Goal: Task Accomplishment & Management: Manage account settings

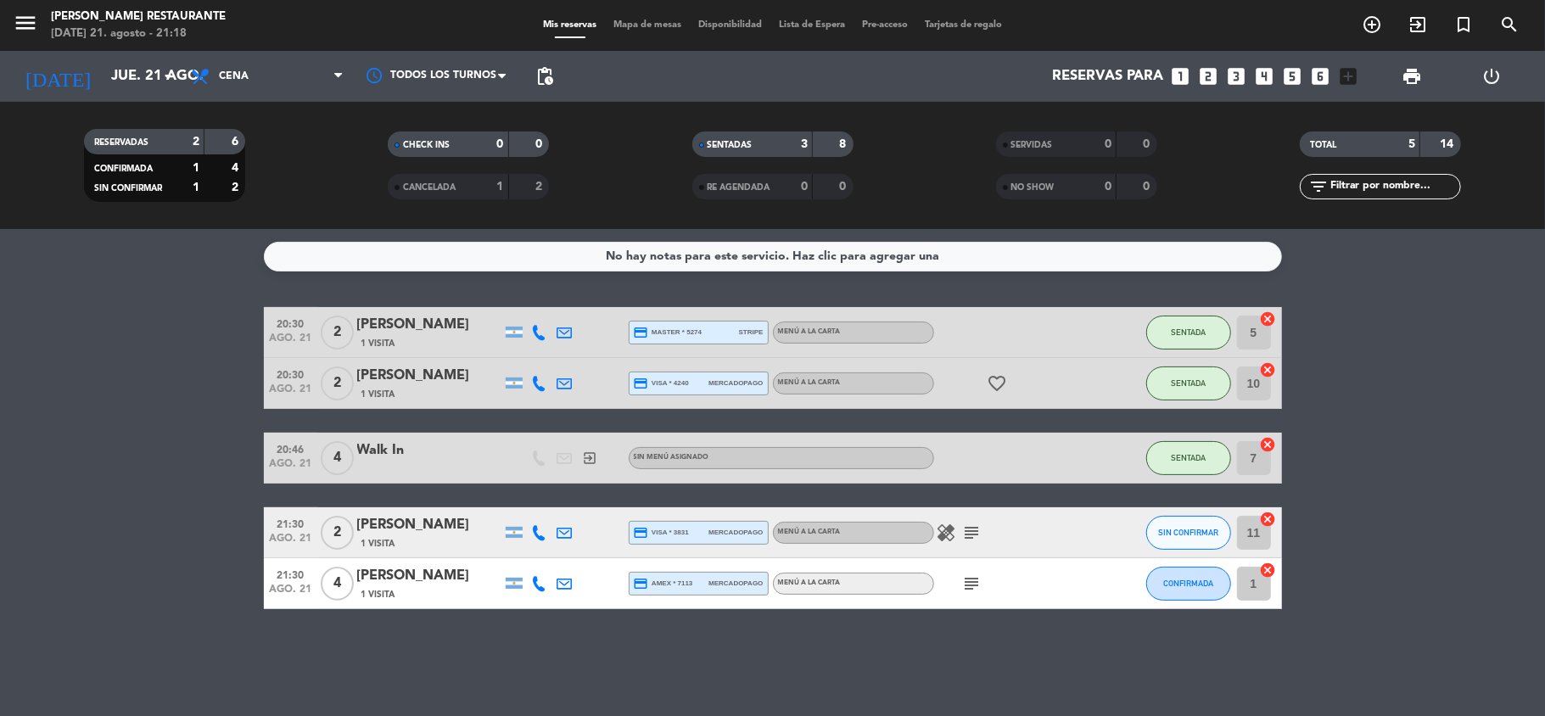
click at [421, 518] on div "[PERSON_NAME]" at bounding box center [429, 525] width 144 height 22
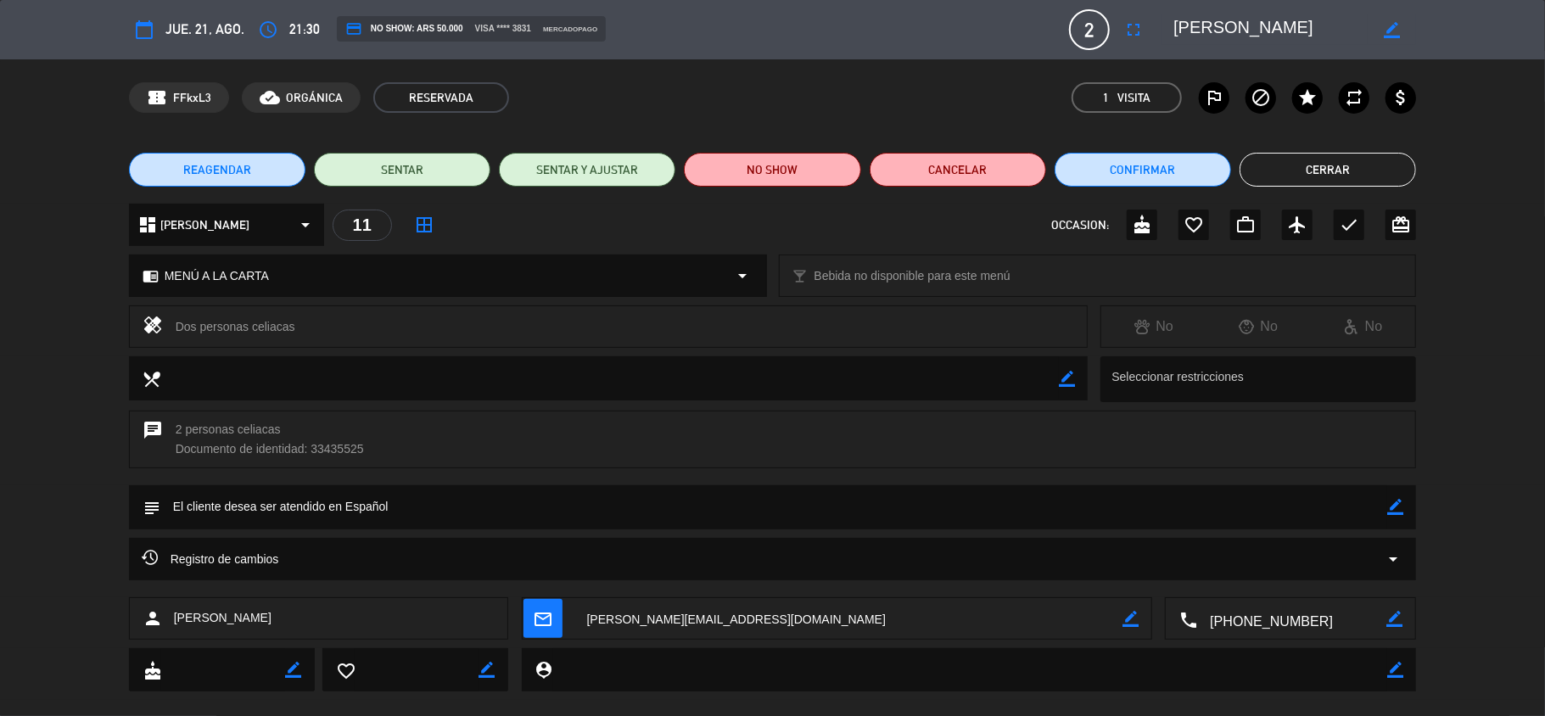
click at [465, 567] on div "Registro de cambios arrow_drop_down" at bounding box center [773, 559] width 1263 height 20
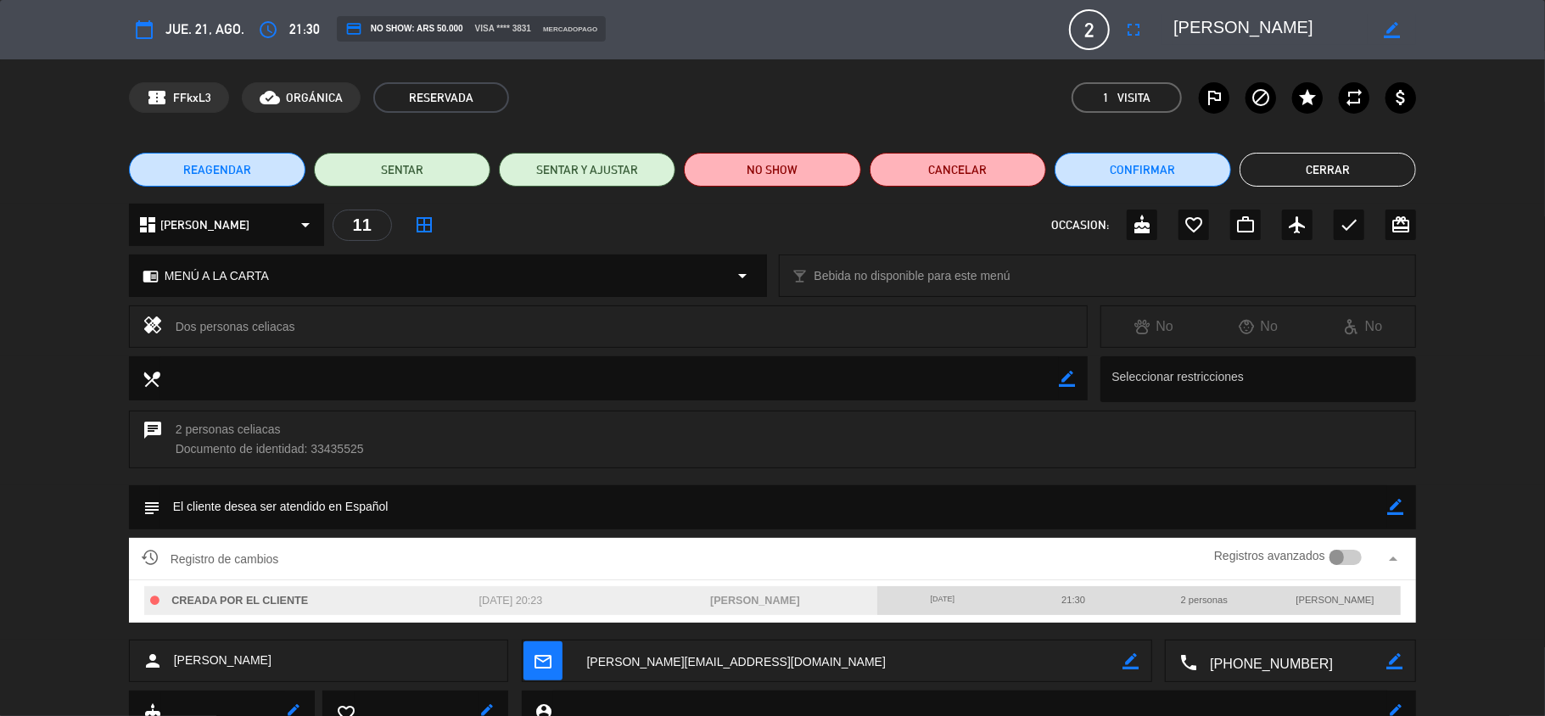
click at [1335, 568] on div "Registros avanzados" at bounding box center [1288, 558] width 148 height 25
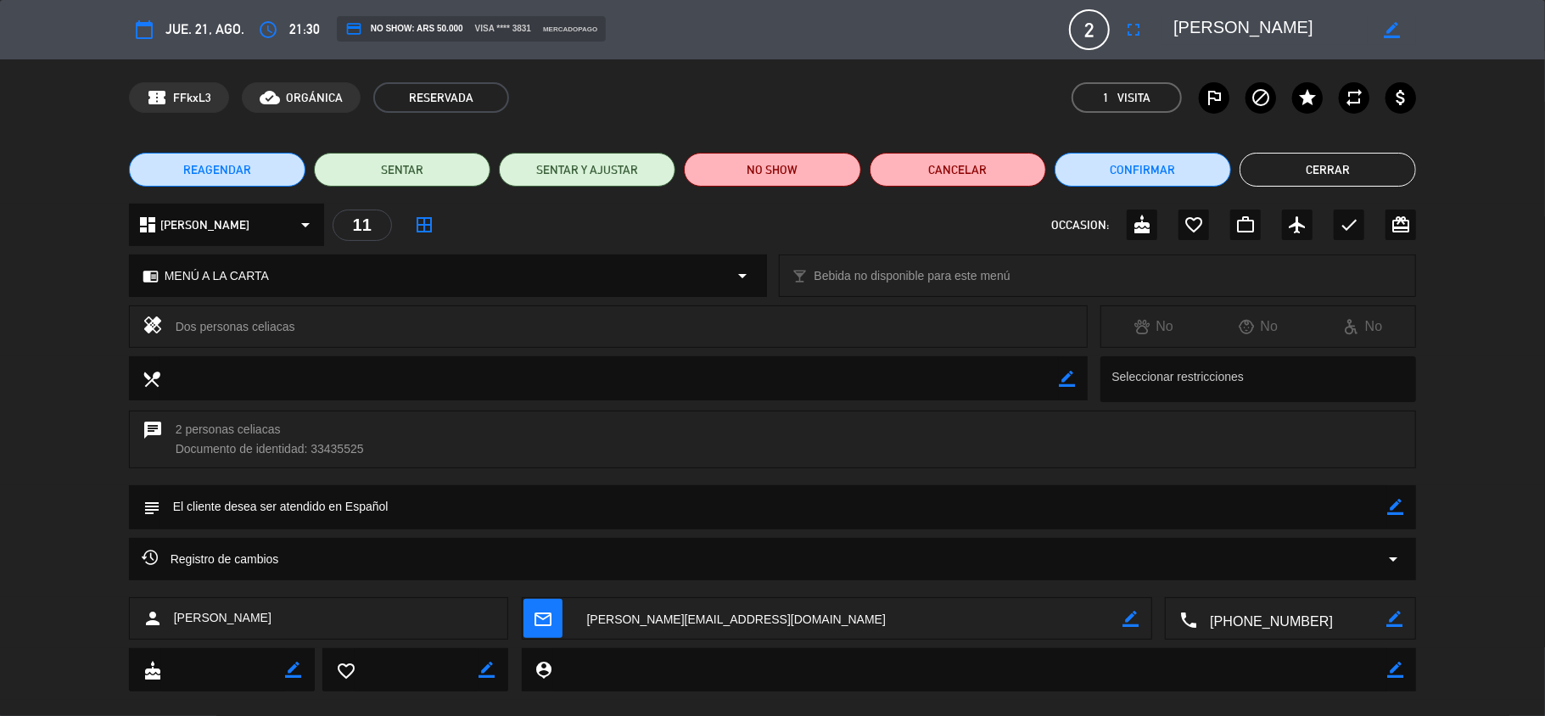
click at [1335, 568] on div "Registro de cambios arrow_drop_down" at bounding box center [773, 559] width 1263 height 20
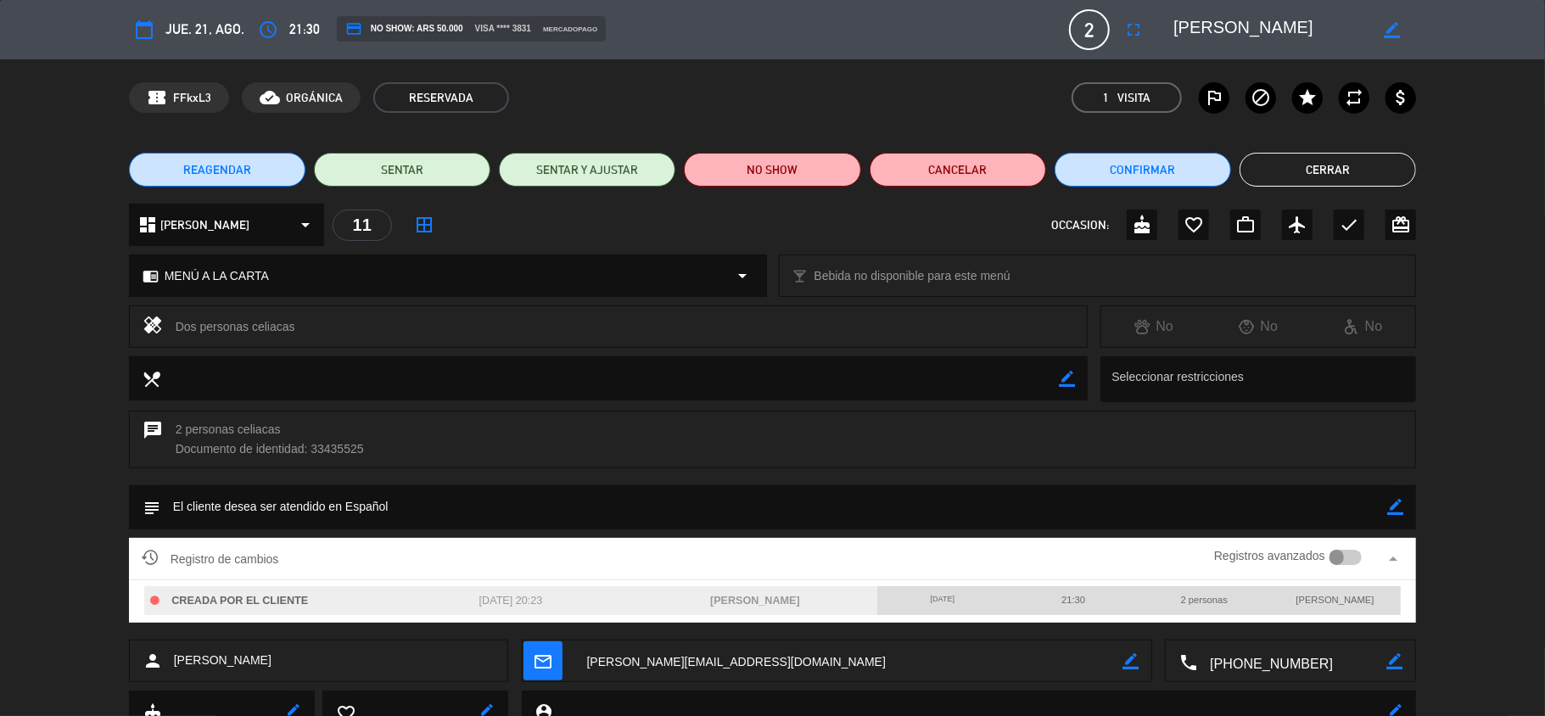
click at [1336, 561] on div at bounding box center [1337, 557] width 15 height 15
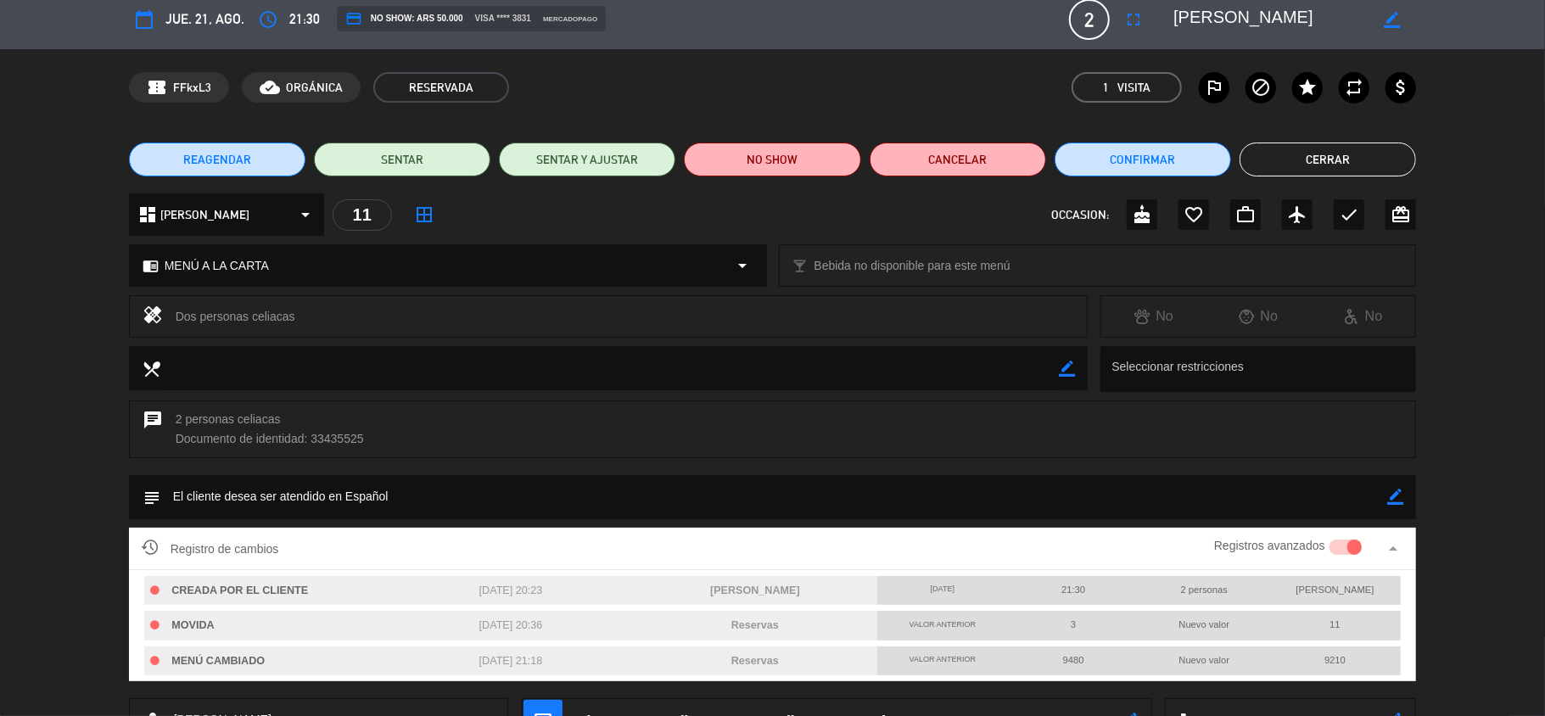
scroll to position [11, 0]
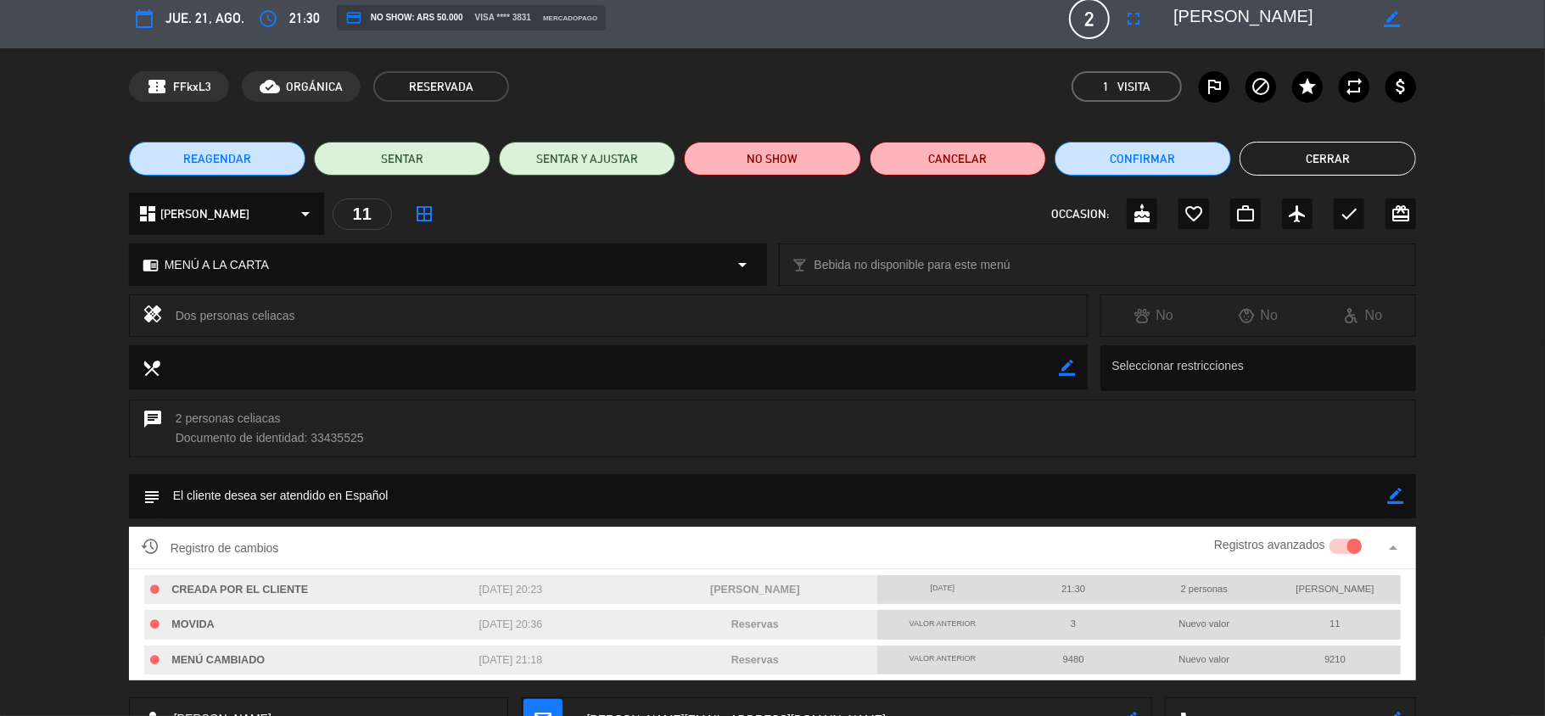
click at [384, 249] on div "chrome_reader_mode MENÚ A LA CARTA arrow_drop_down" at bounding box center [448, 264] width 636 height 41
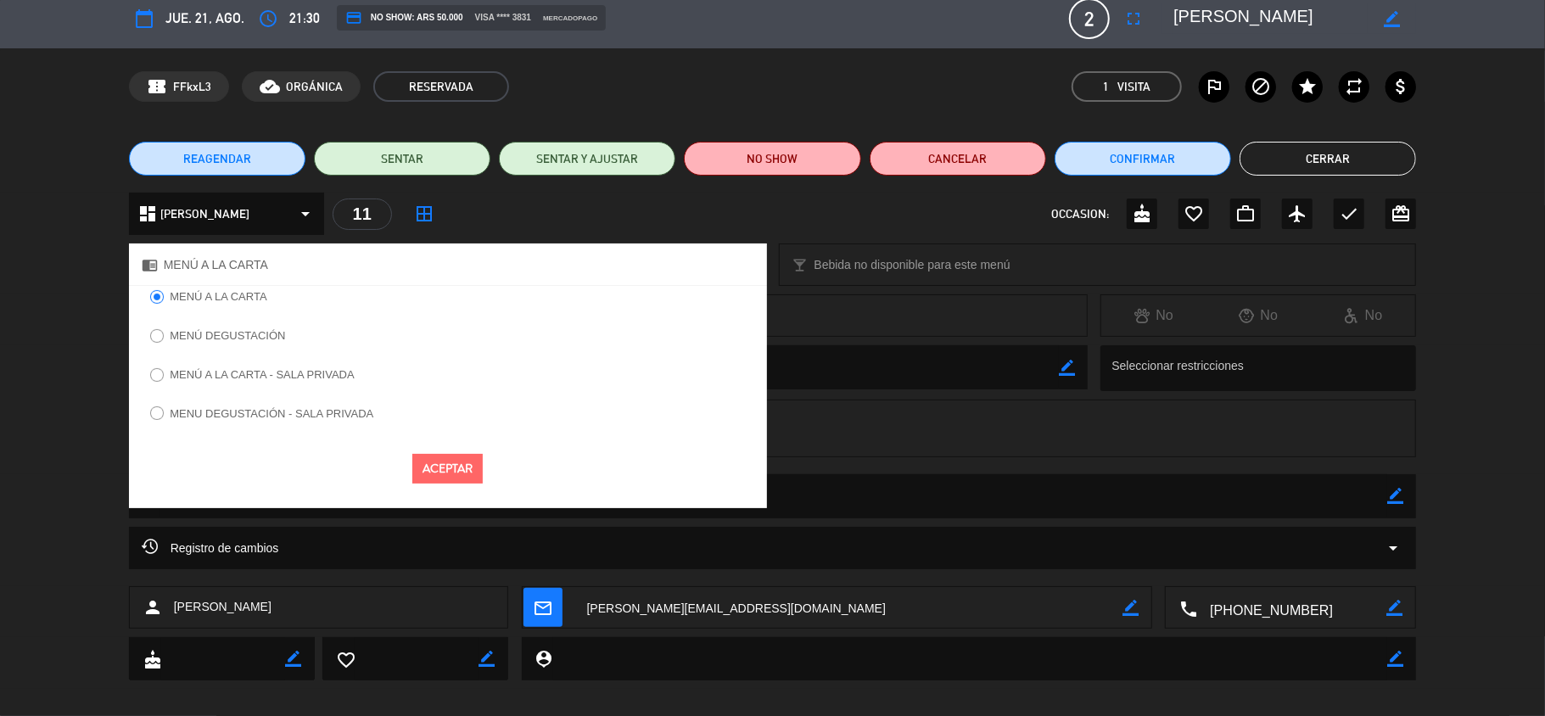
click at [233, 333] on label "MENÚ DEGUSTACIÓN" at bounding box center [227, 335] width 115 height 11
click at [458, 469] on button "Aceptar" at bounding box center [447, 469] width 70 height 30
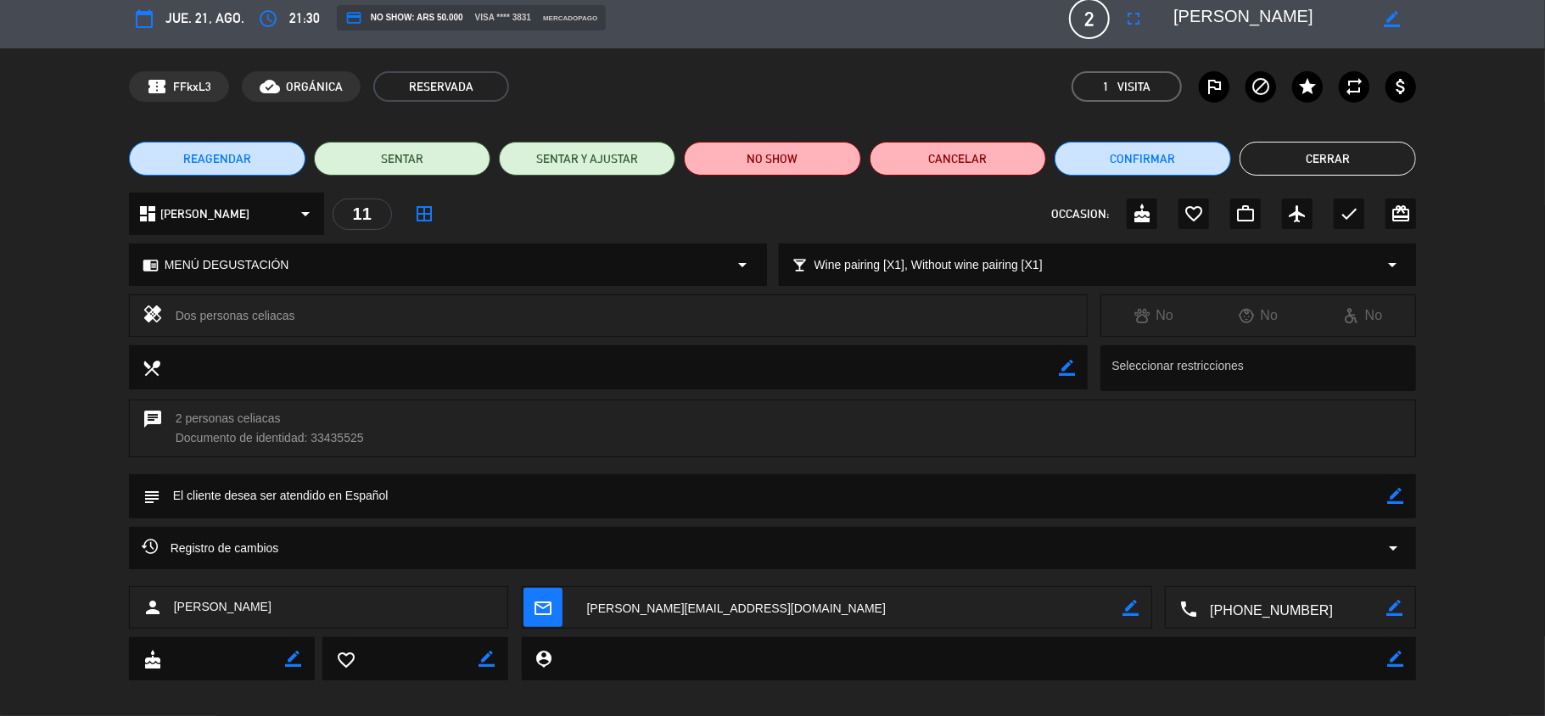
click at [1380, 139] on div "REAGENDAR SENTAR SENTAR Y AJUSTAR NO SHOW Cancelar Confirmar Cerrar" at bounding box center [772, 159] width 1545 height 68
click at [1369, 150] on button "Cerrar" at bounding box center [1328, 159] width 177 height 34
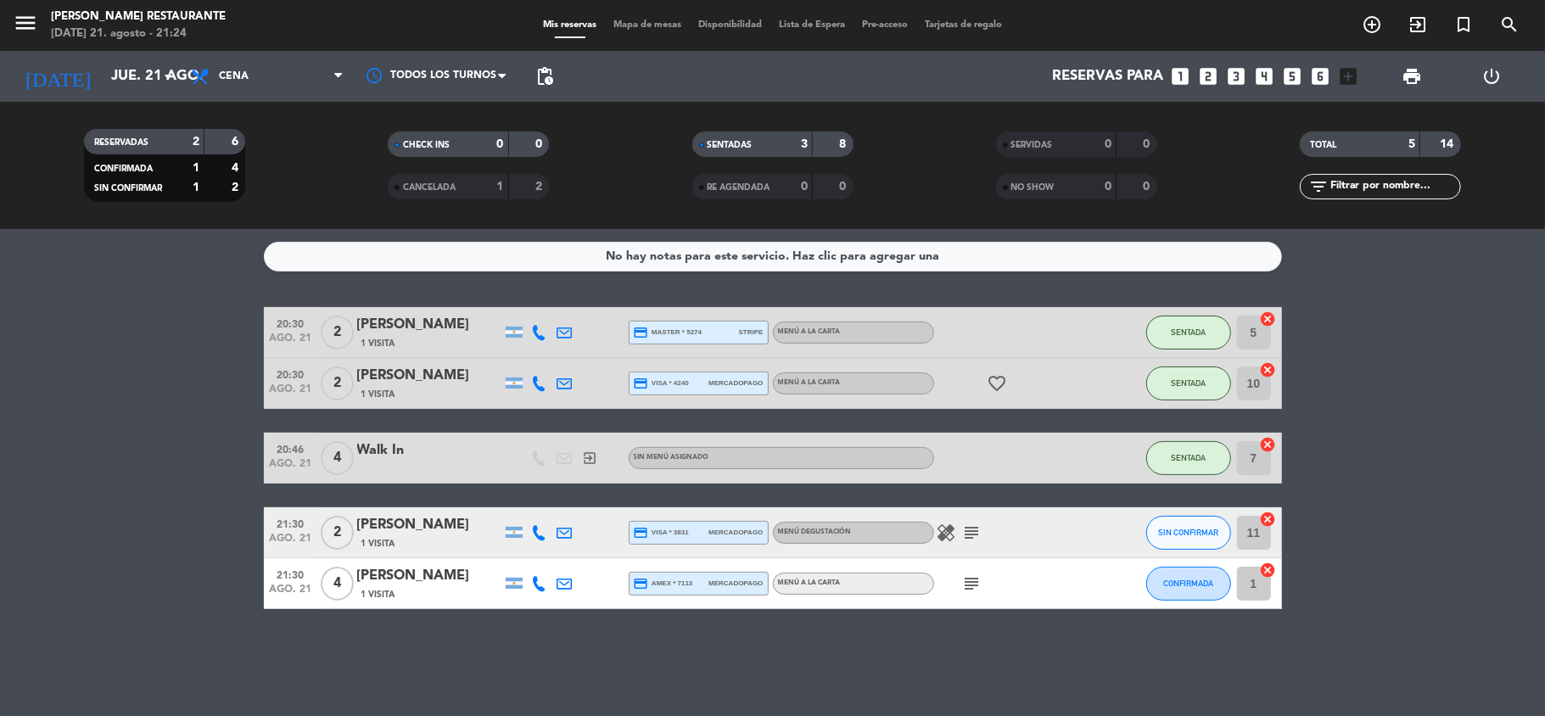
click at [944, 536] on icon "healing" at bounding box center [947, 533] width 20 height 20
click at [971, 531] on icon "subject" at bounding box center [972, 533] width 20 height 20
click at [131, 87] on input "jue. 21 ago." at bounding box center [194, 76] width 183 height 33
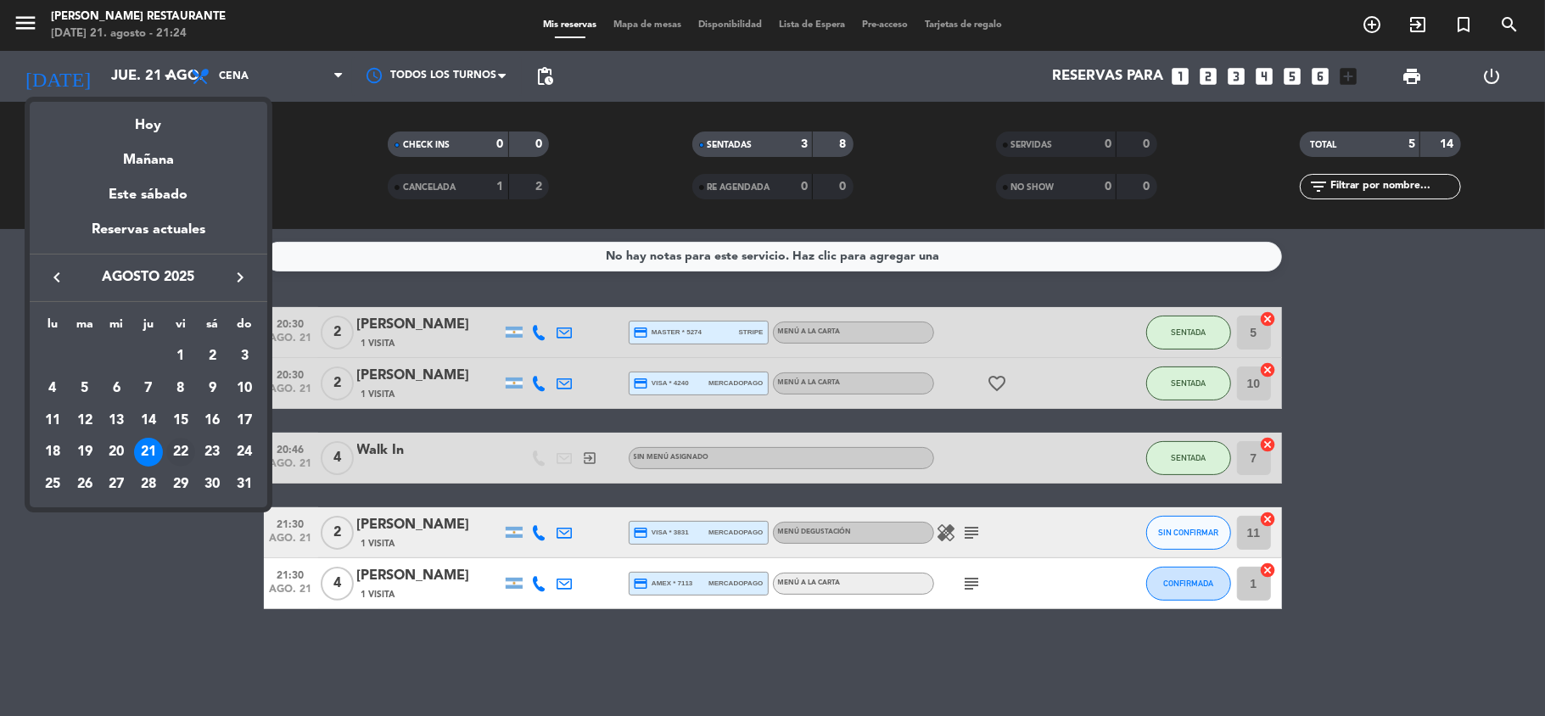
click at [177, 448] on div "22" at bounding box center [180, 452] width 29 height 29
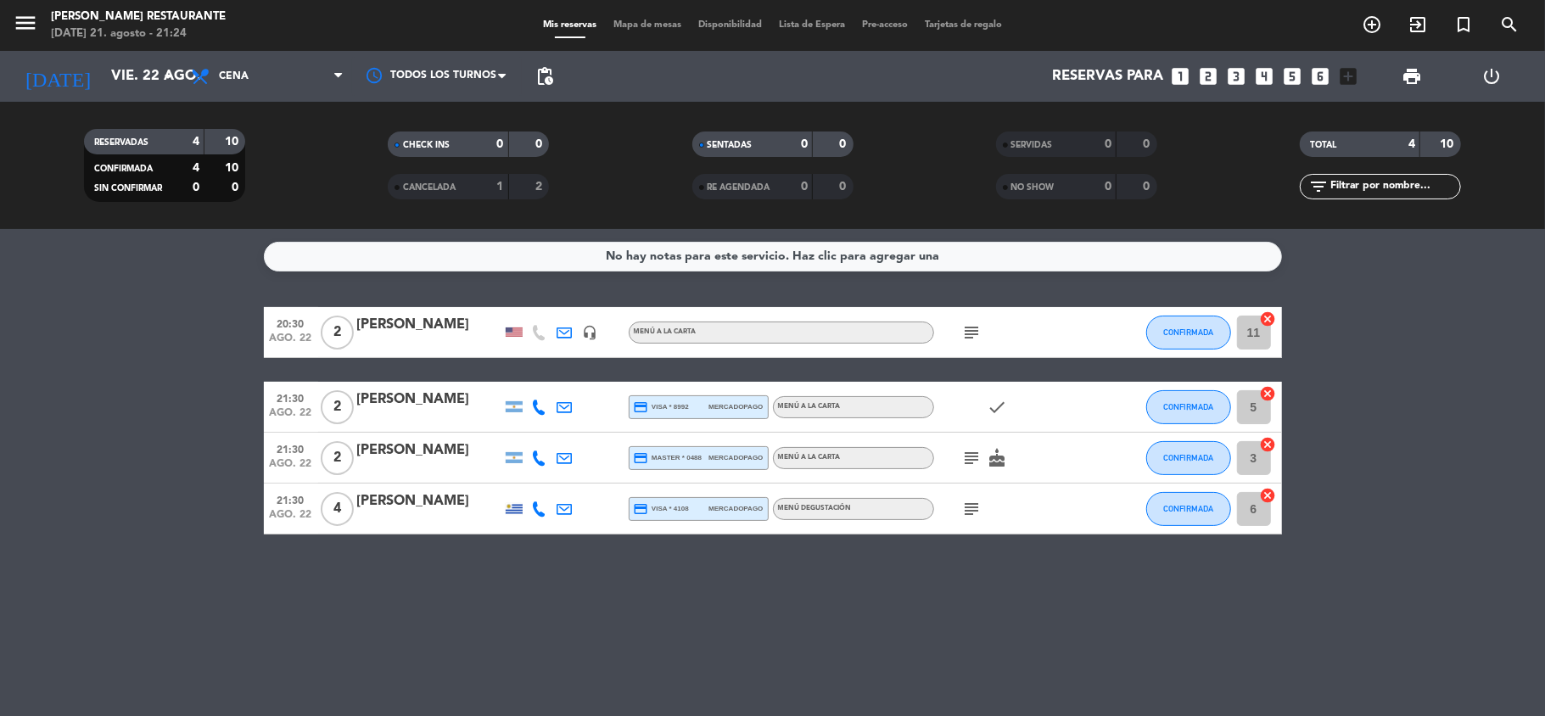
click at [979, 329] on icon "subject" at bounding box center [972, 332] width 20 height 20
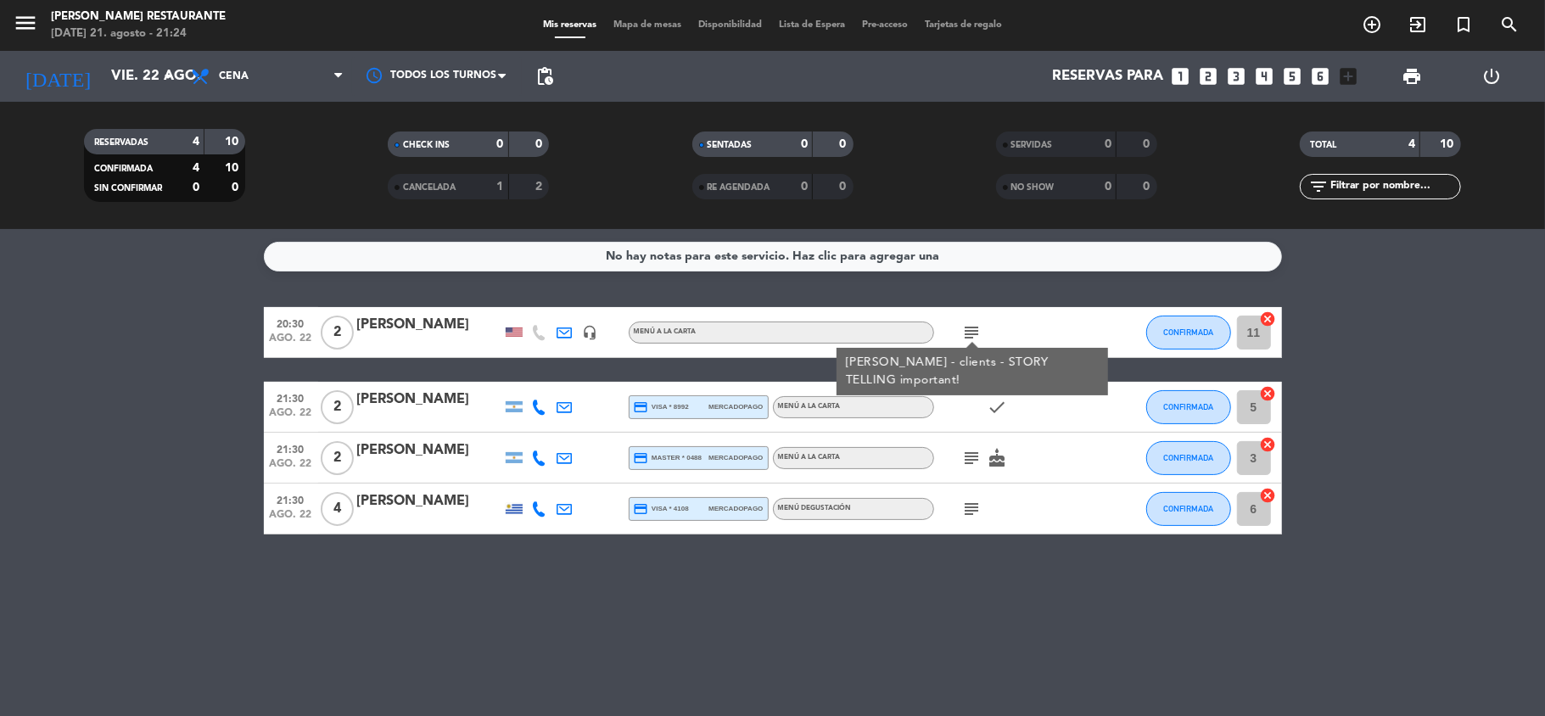
click at [979, 329] on icon "subject" at bounding box center [972, 332] width 20 height 20
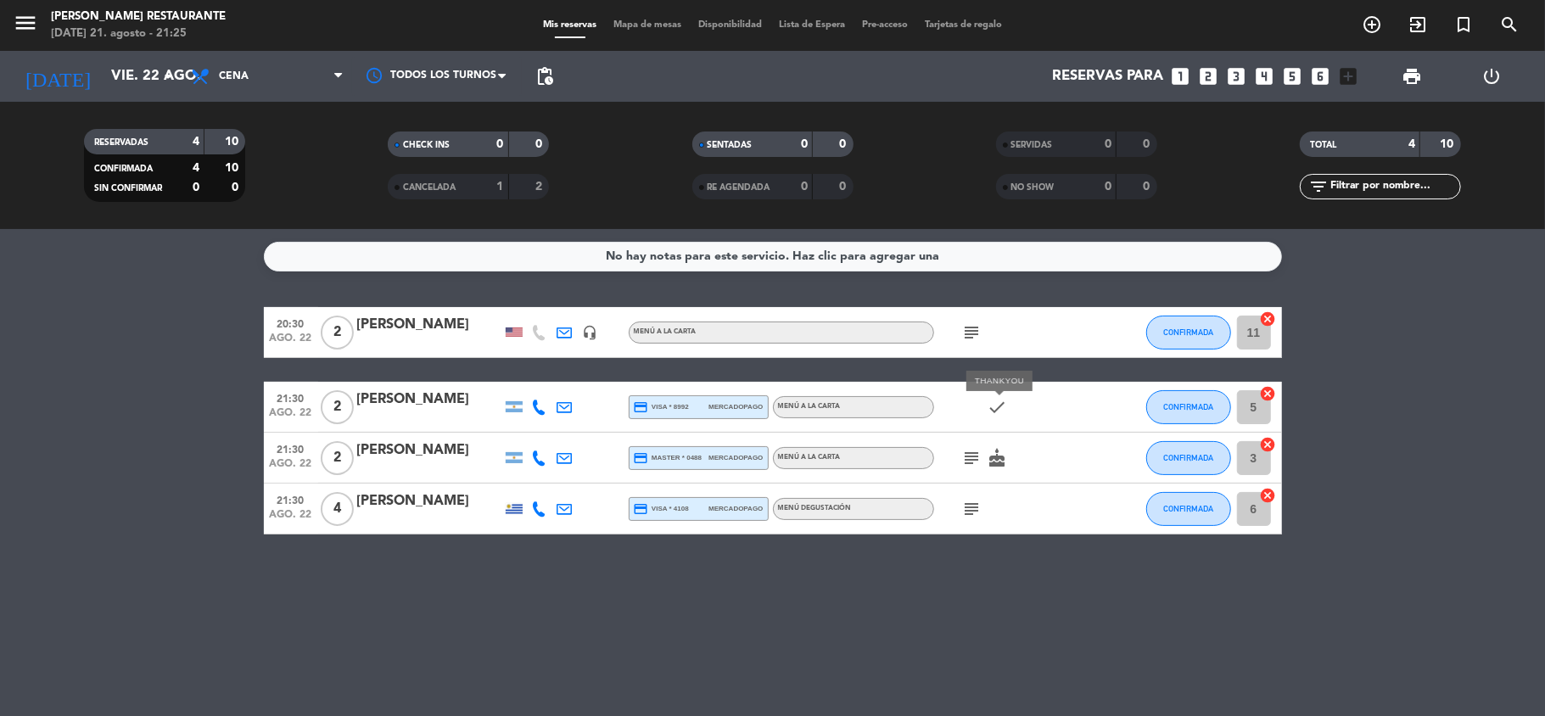
click at [1001, 402] on icon "check" at bounding box center [998, 407] width 20 height 20
click at [972, 448] on icon "subject" at bounding box center [972, 458] width 20 height 20
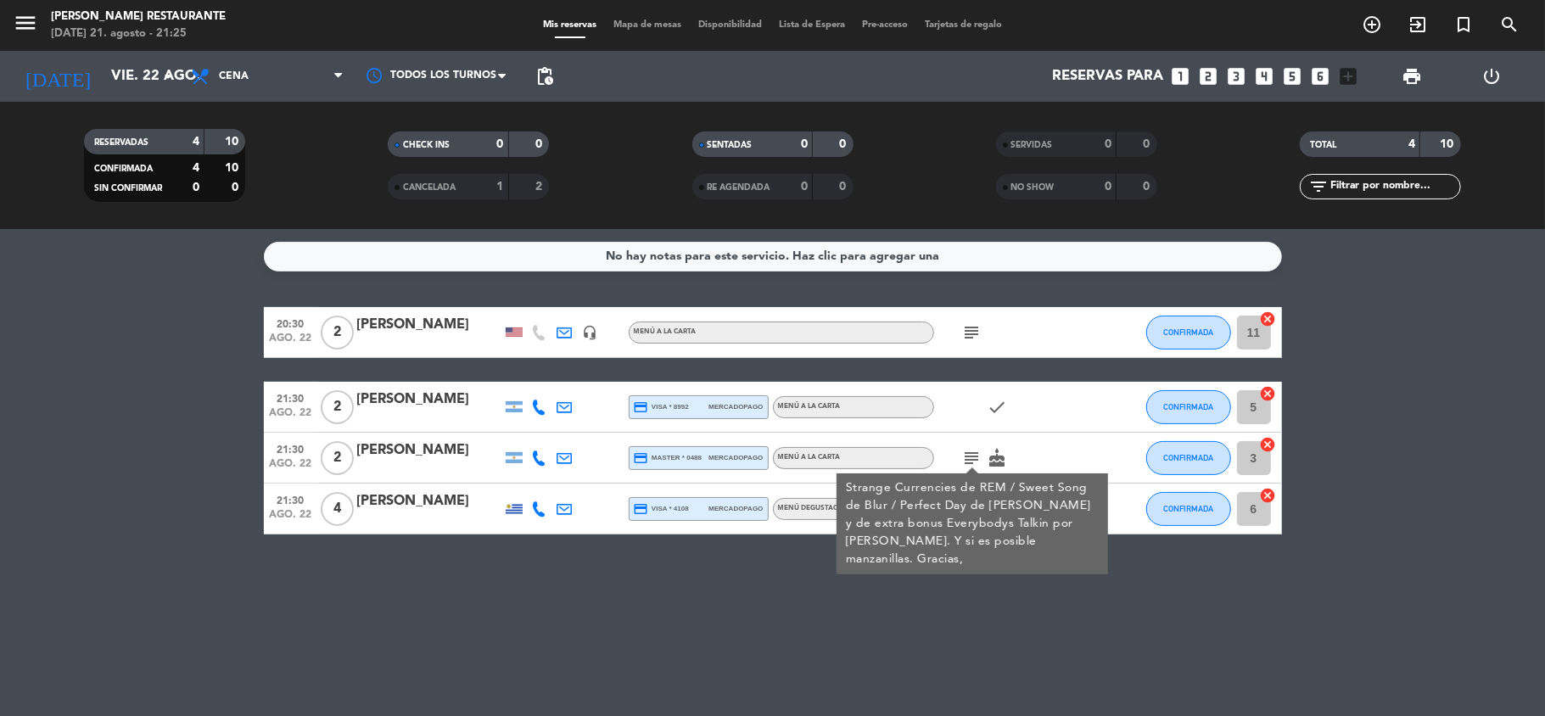
click at [972, 448] on icon "subject" at bounding box center [972, 458] width 20 height 20
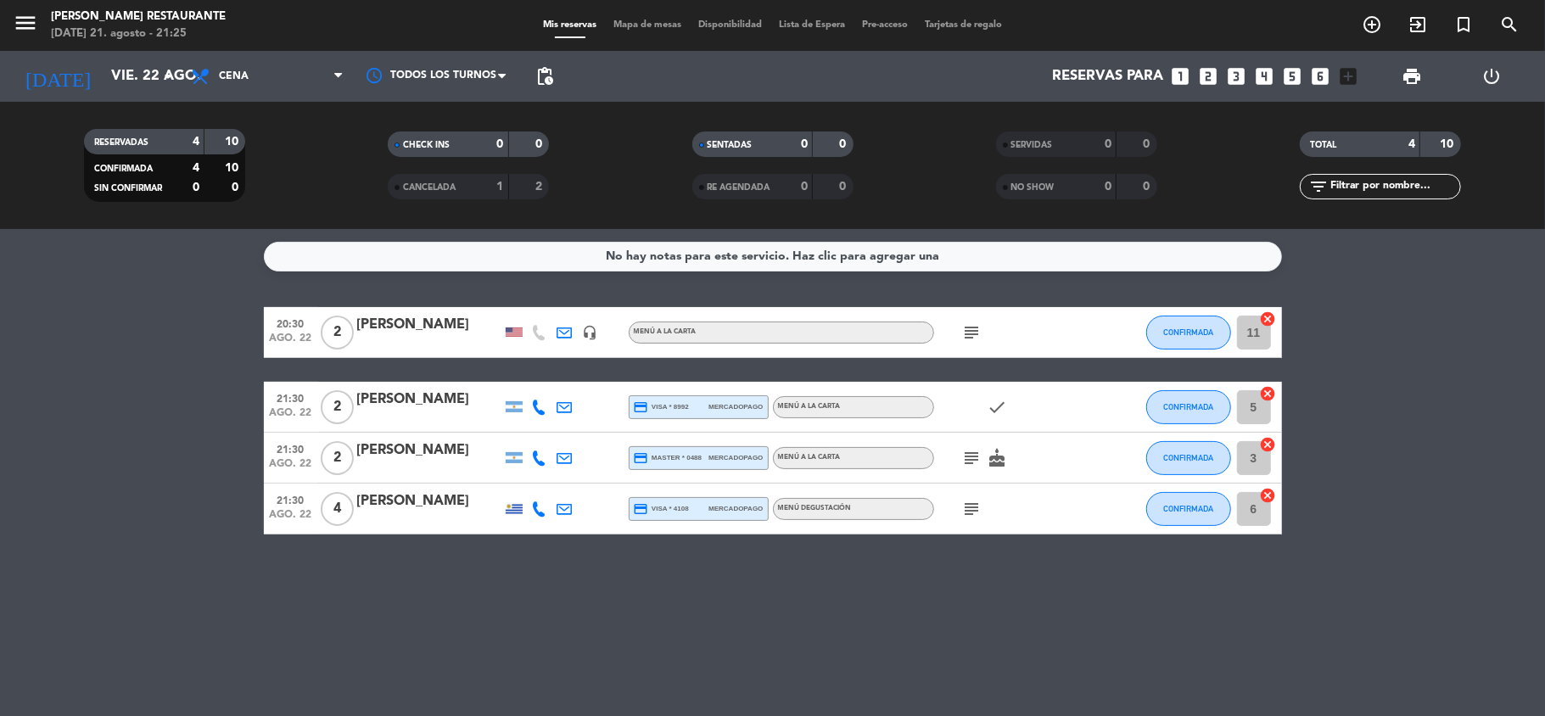
click at [972, 448] on icon "subject" at bounding box center [972, 458] width 20 height 20
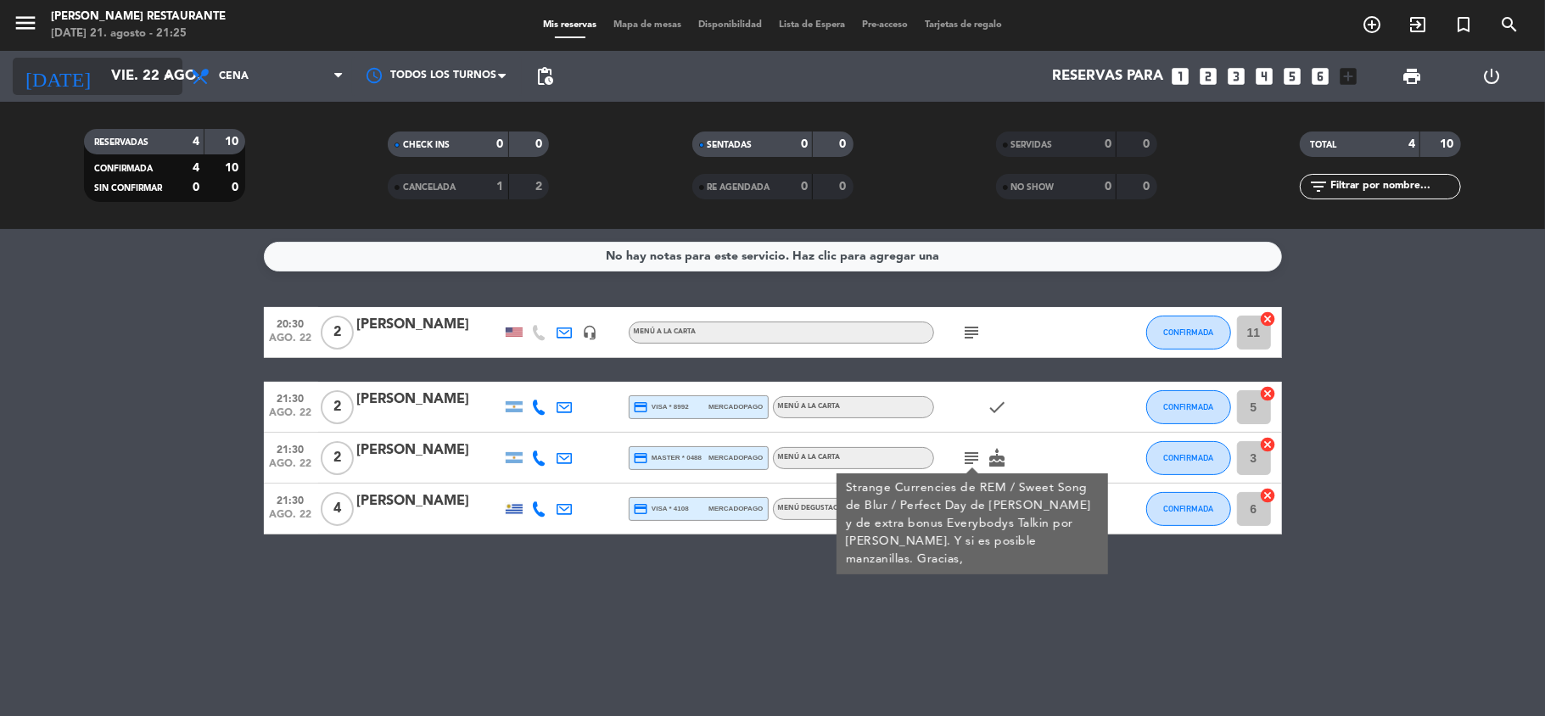
click at [126, 61] on input "vie. 22 ago." at bounding box center [194, 76] width 183 height 33
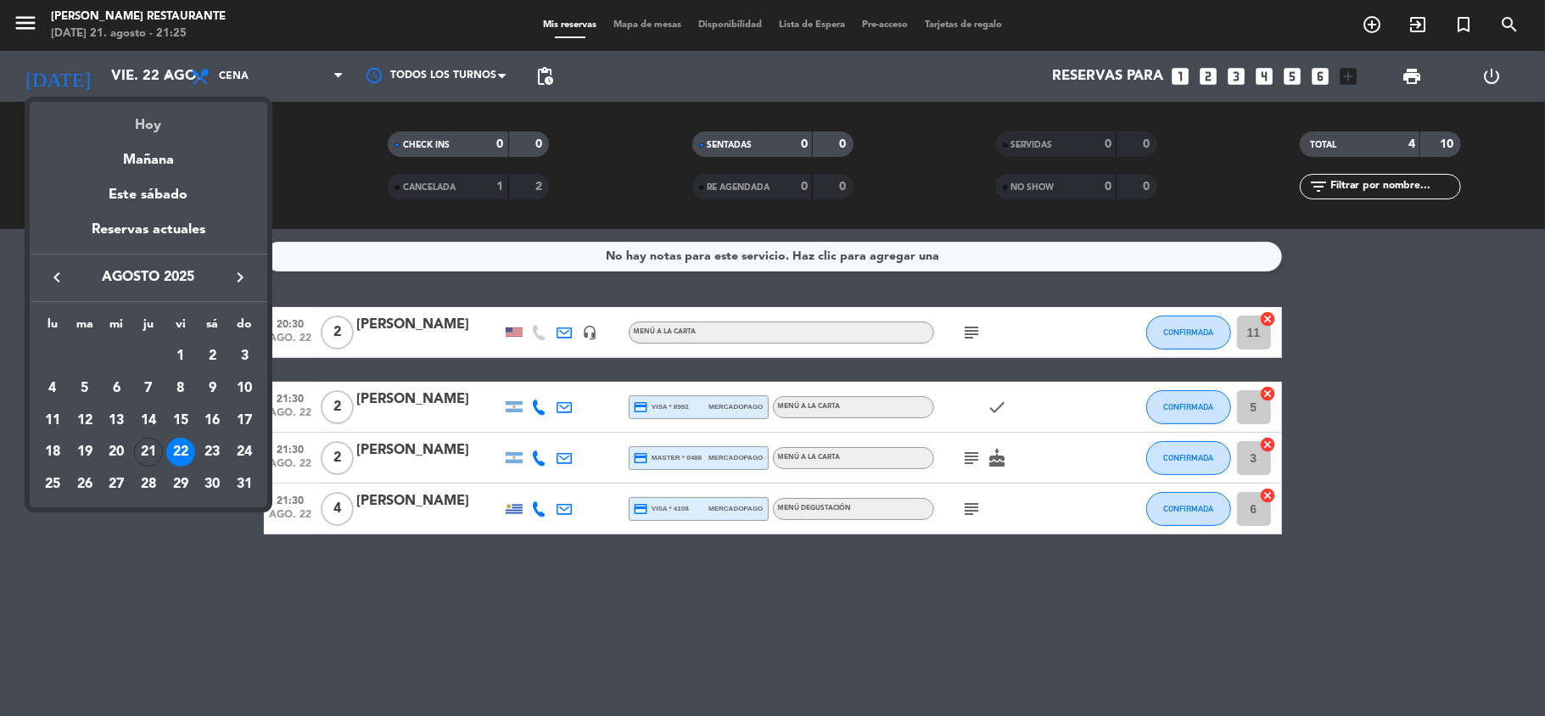
click at [160, 114] on div "Hoy" at bounding box center [149, 119] width 238 height 35
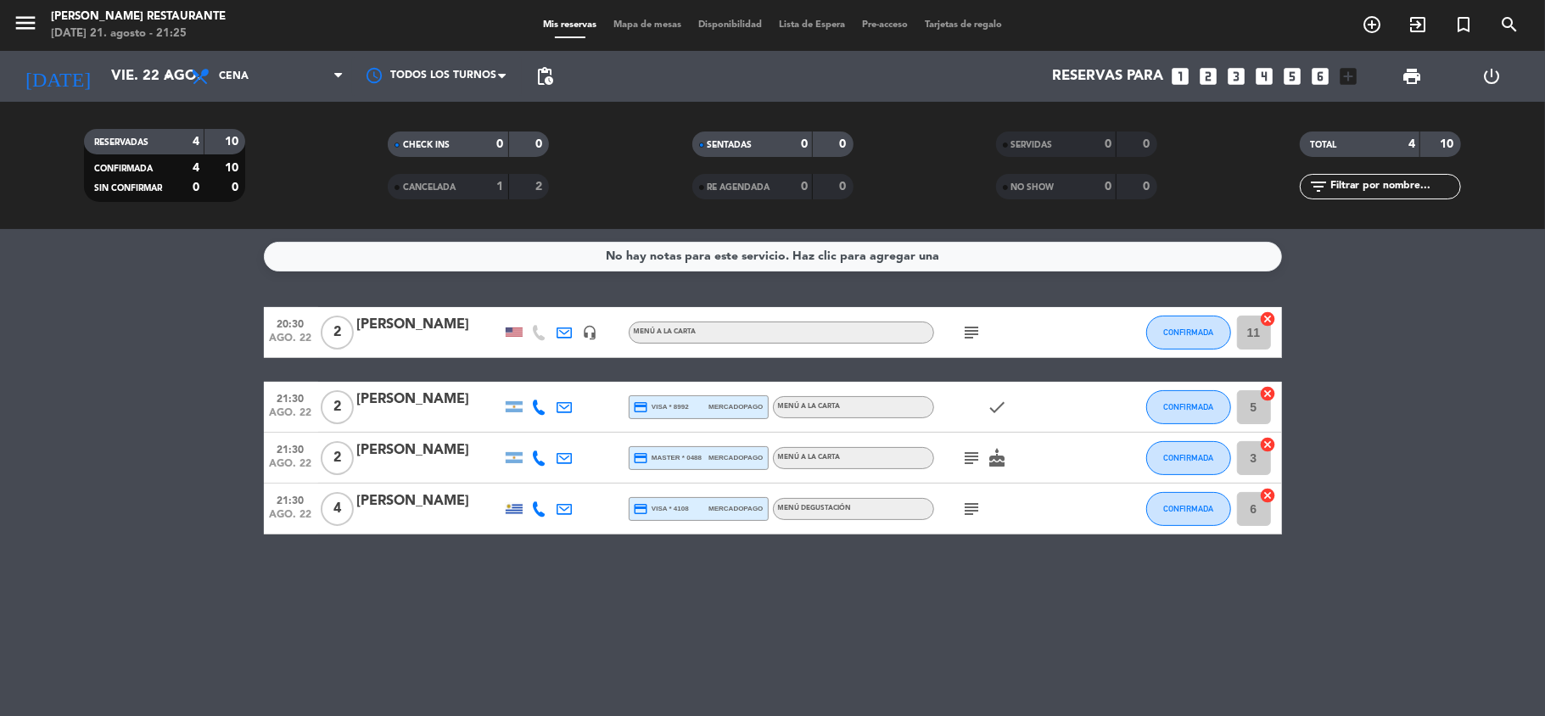
type input "jue. 21 ago."
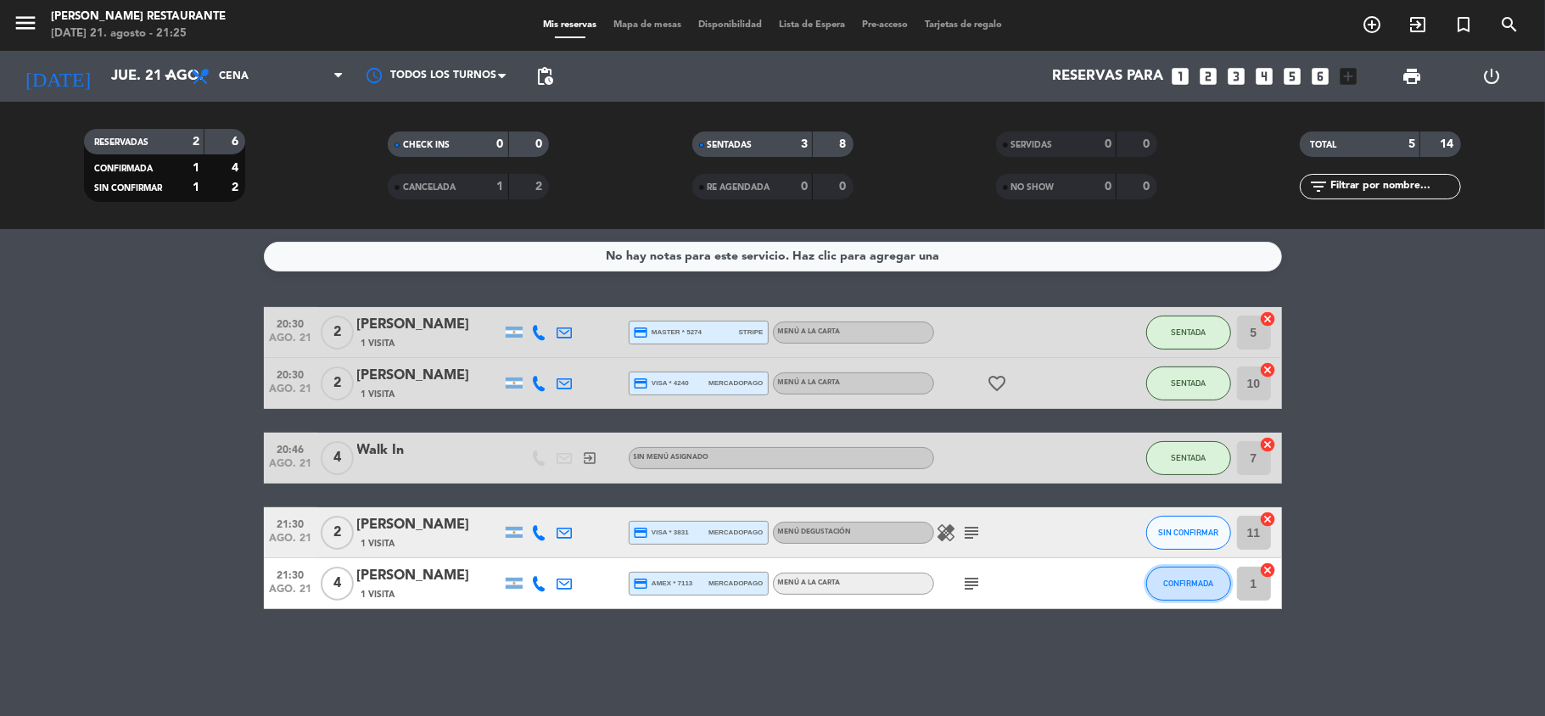
click at [1199, 591] on button "CONFIRMADA" at bounding box center [1188, 584] width 85 height 34
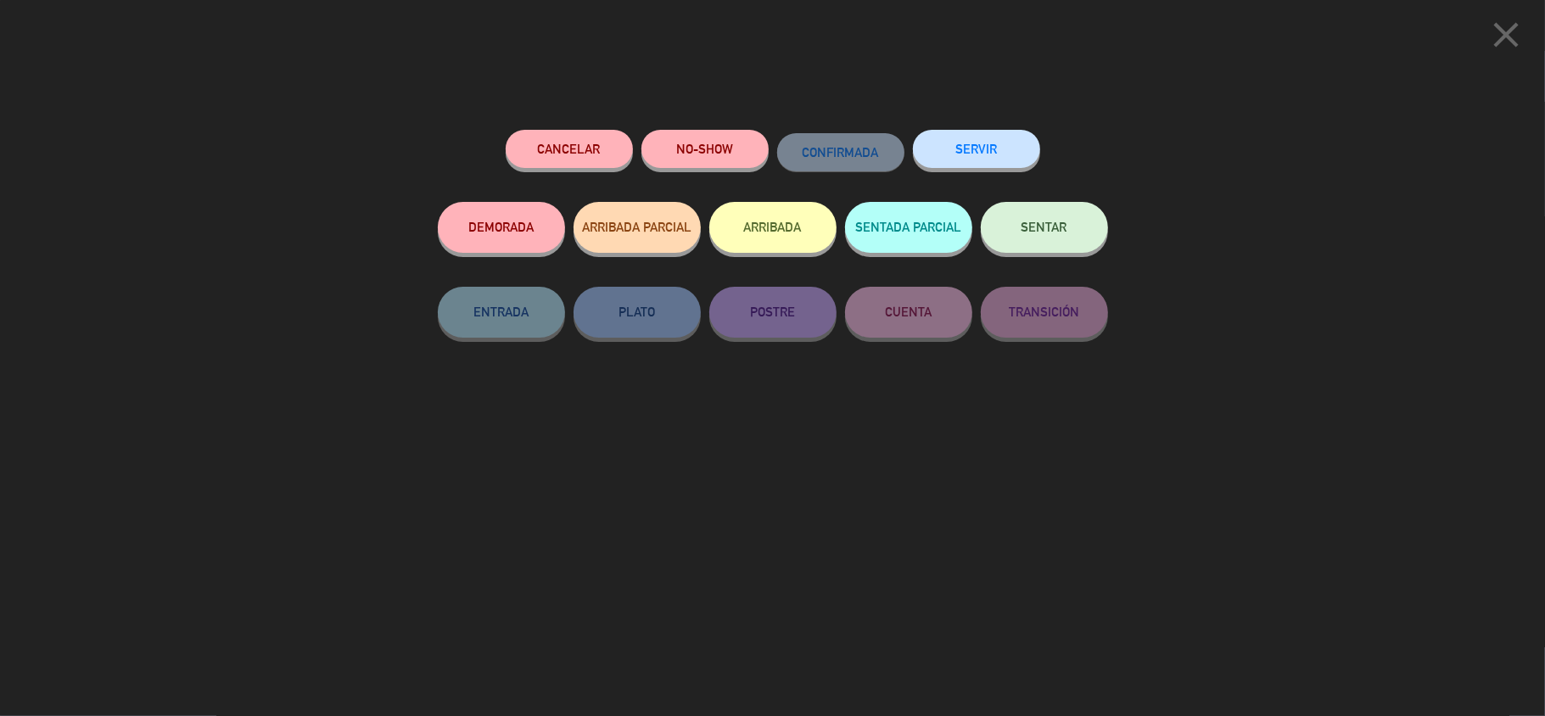
click at [1001, 212] on button "SENTAR" at bounding box center [1044, 227] width 127 height 51
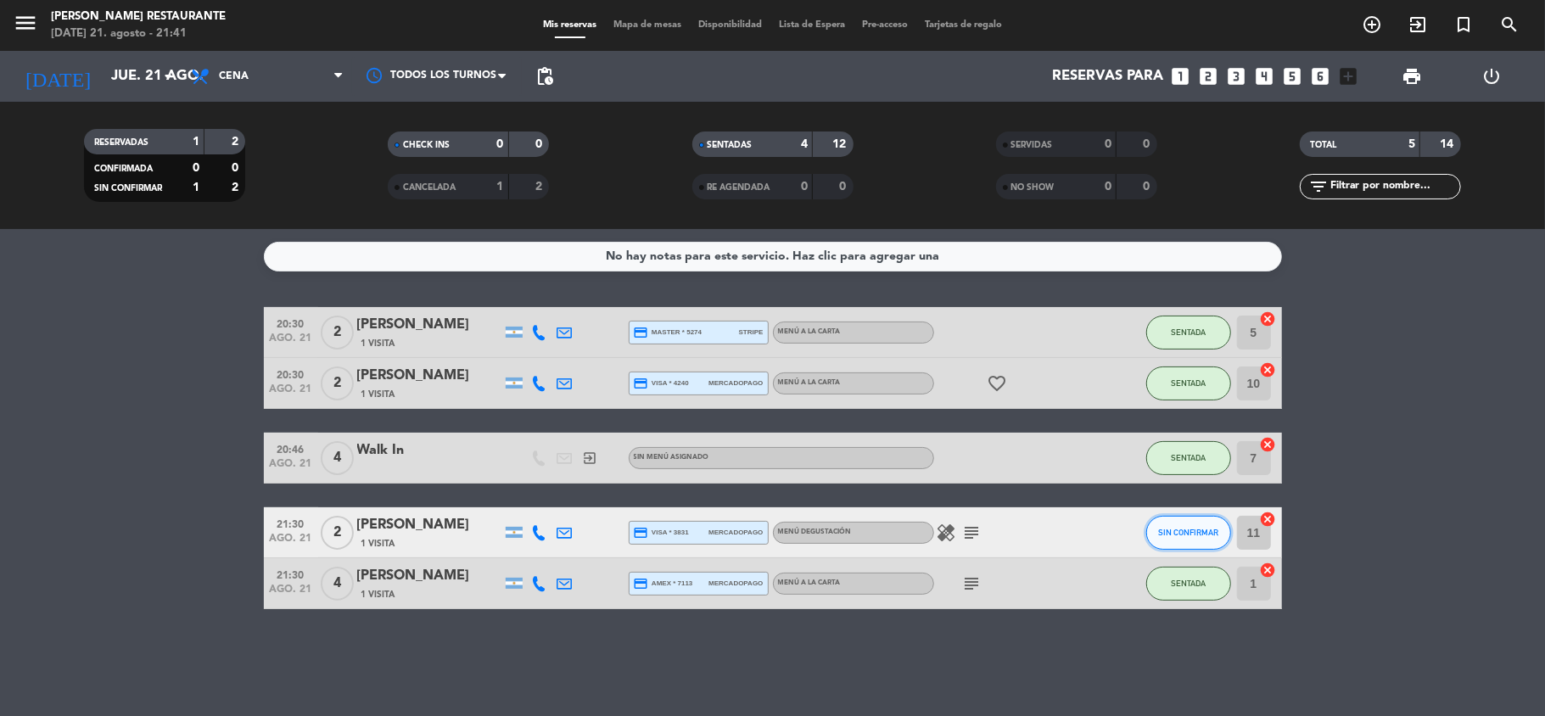
click at [1151, 524] on button "SIN CONFIRMAR" at bounding box center [1188, 533] width 85 height 34
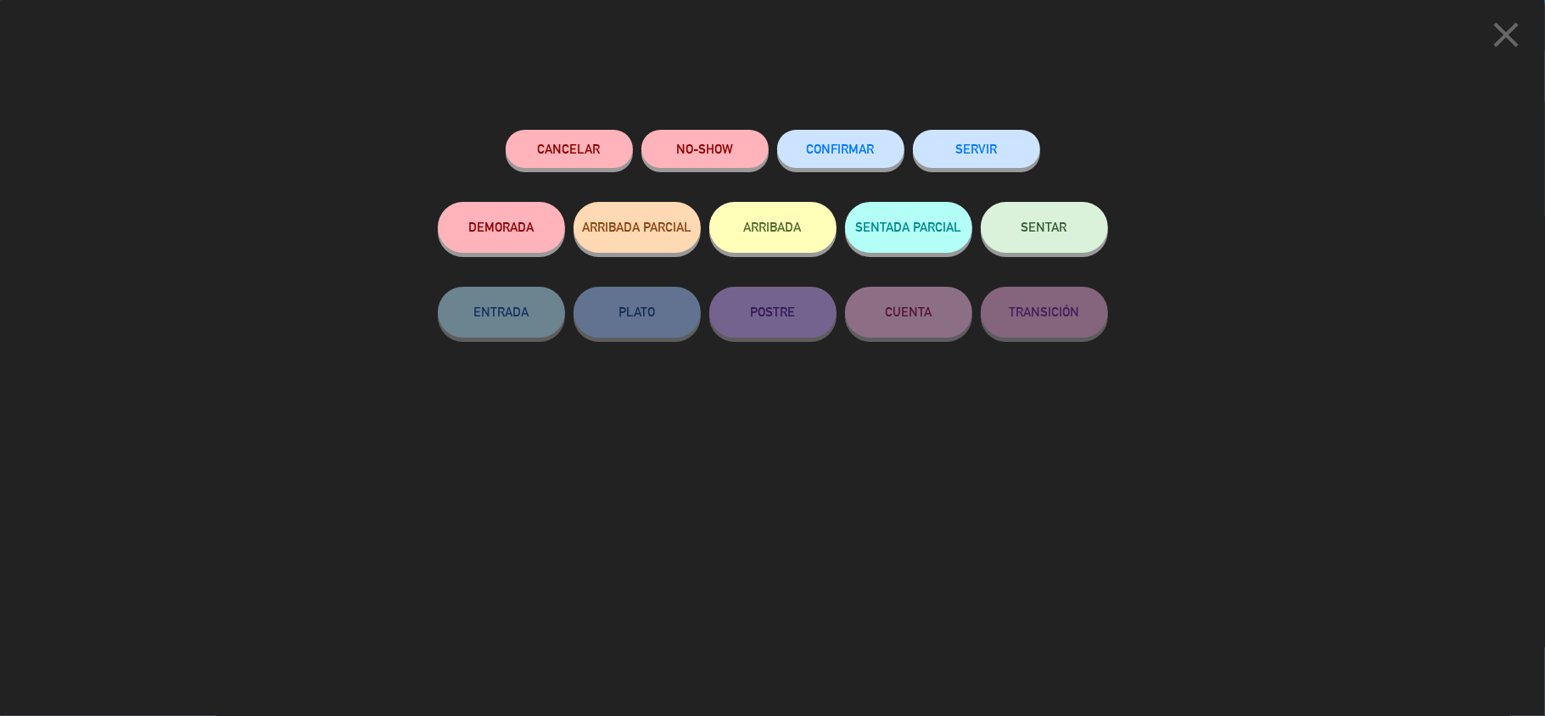
click at [1043, 228] on span "SENTAR" at bounding box center [1045, 227] width 46 height 14
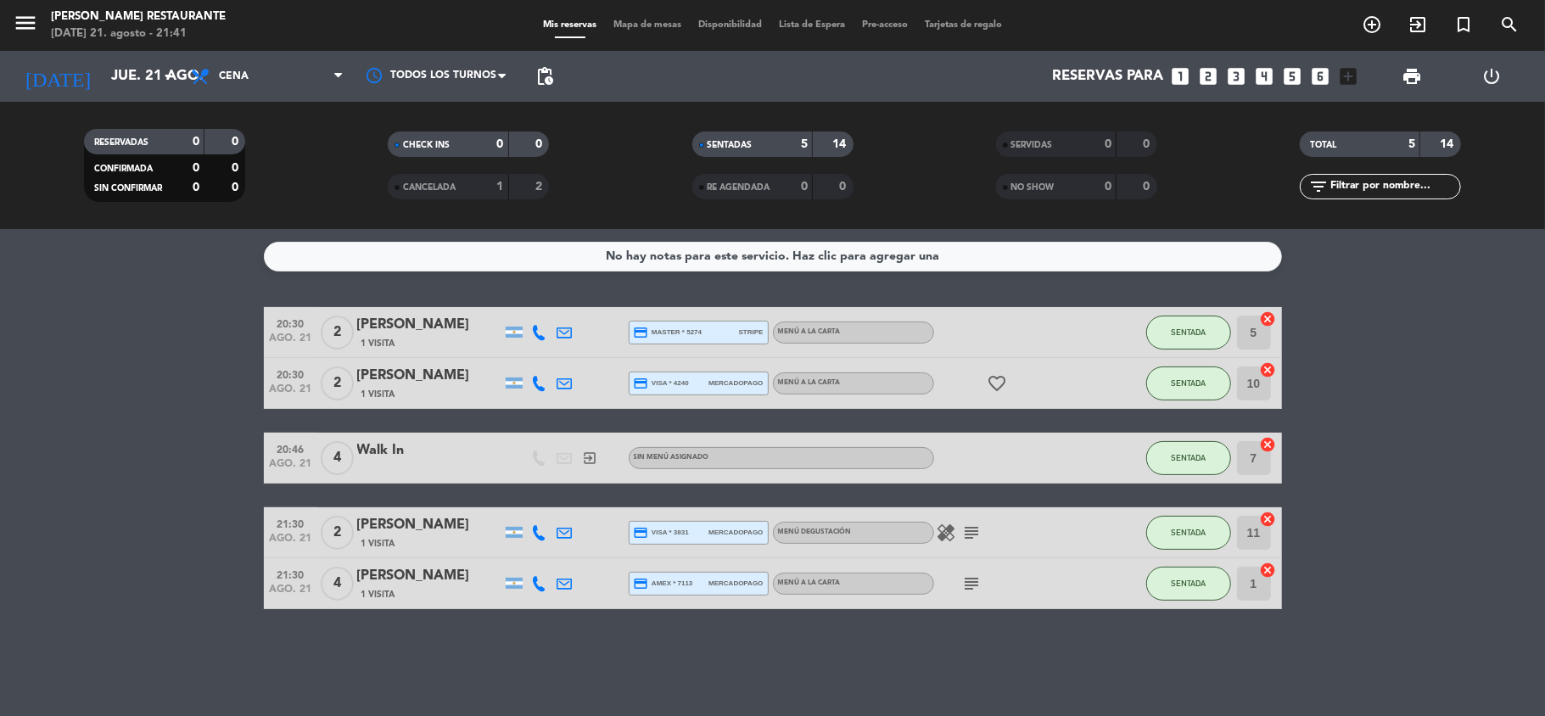
click at [967, 534] on icon "subject" at bounding box center [972, 533] width 20 height 20
click at [941, 524] on icon "healing" at bounding box center [947, 533] width 20 height 20
click at [883, 524] on div "MENÚ DEGUSTACIÓN" at bounding box center [853, 533] width 161 height 22
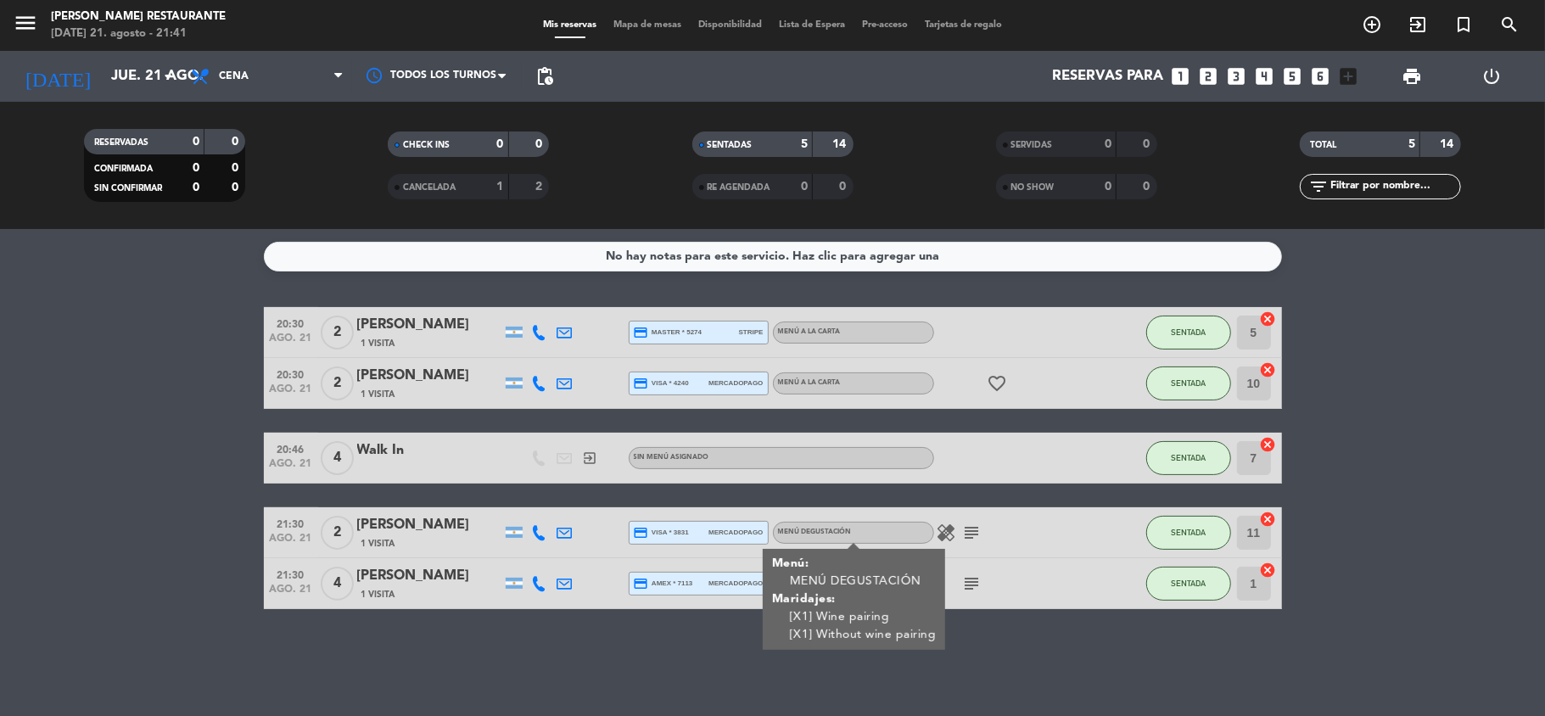
click at [1040, 499] on div "20:30 [DATE] 2 [PERSON_NAME] 1 Visita credit_card master * 5274 stripe MENÚ A L…" at bounding box center [773, 458] width 1018 height 302
